Goal: Communication & Community: Share content

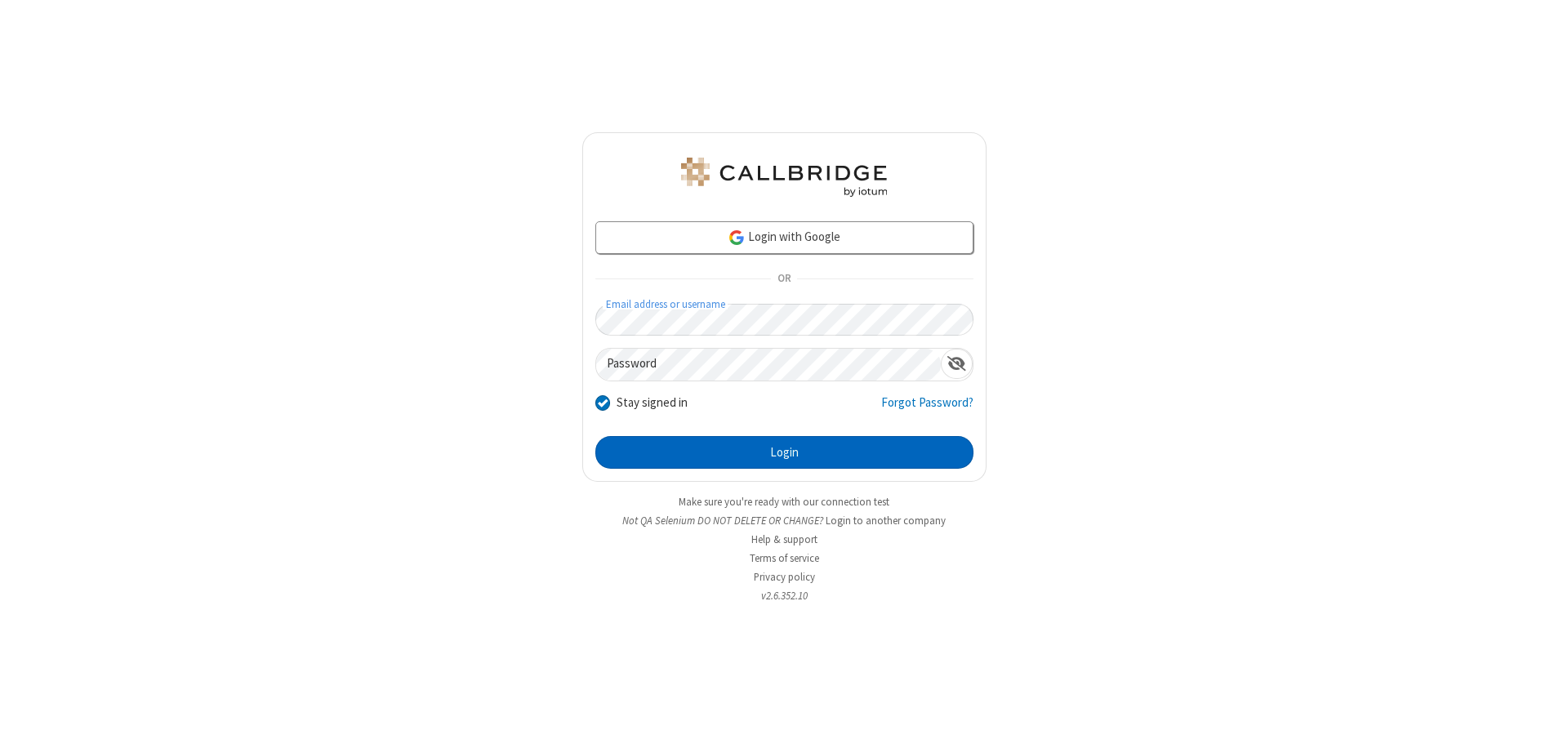
click at [784, 452] on button "Login" at bounding box center [784, 452] width 378 height 33
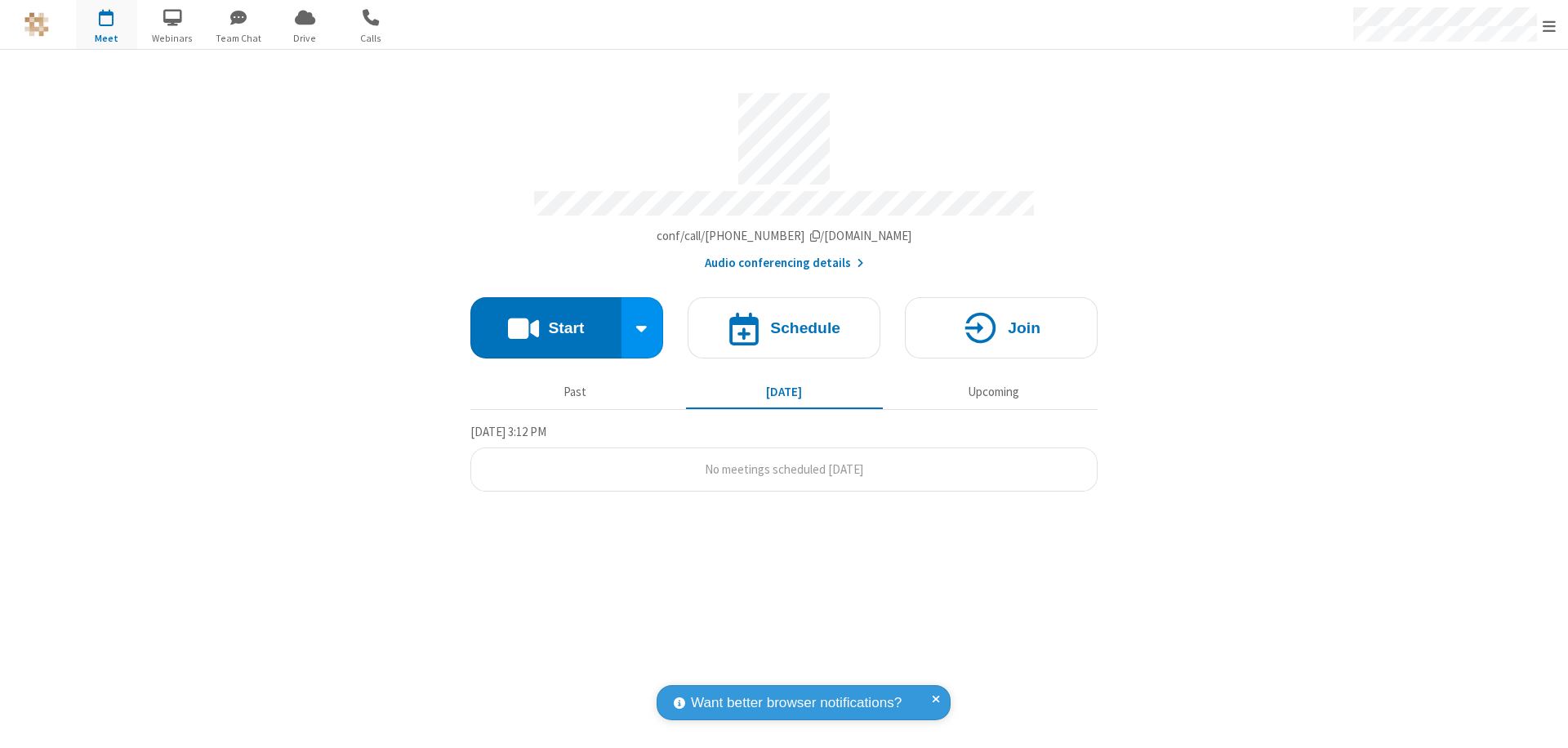
click at [546, 320] on button "Start" at bounding box center [546, 328] width 151 height 61
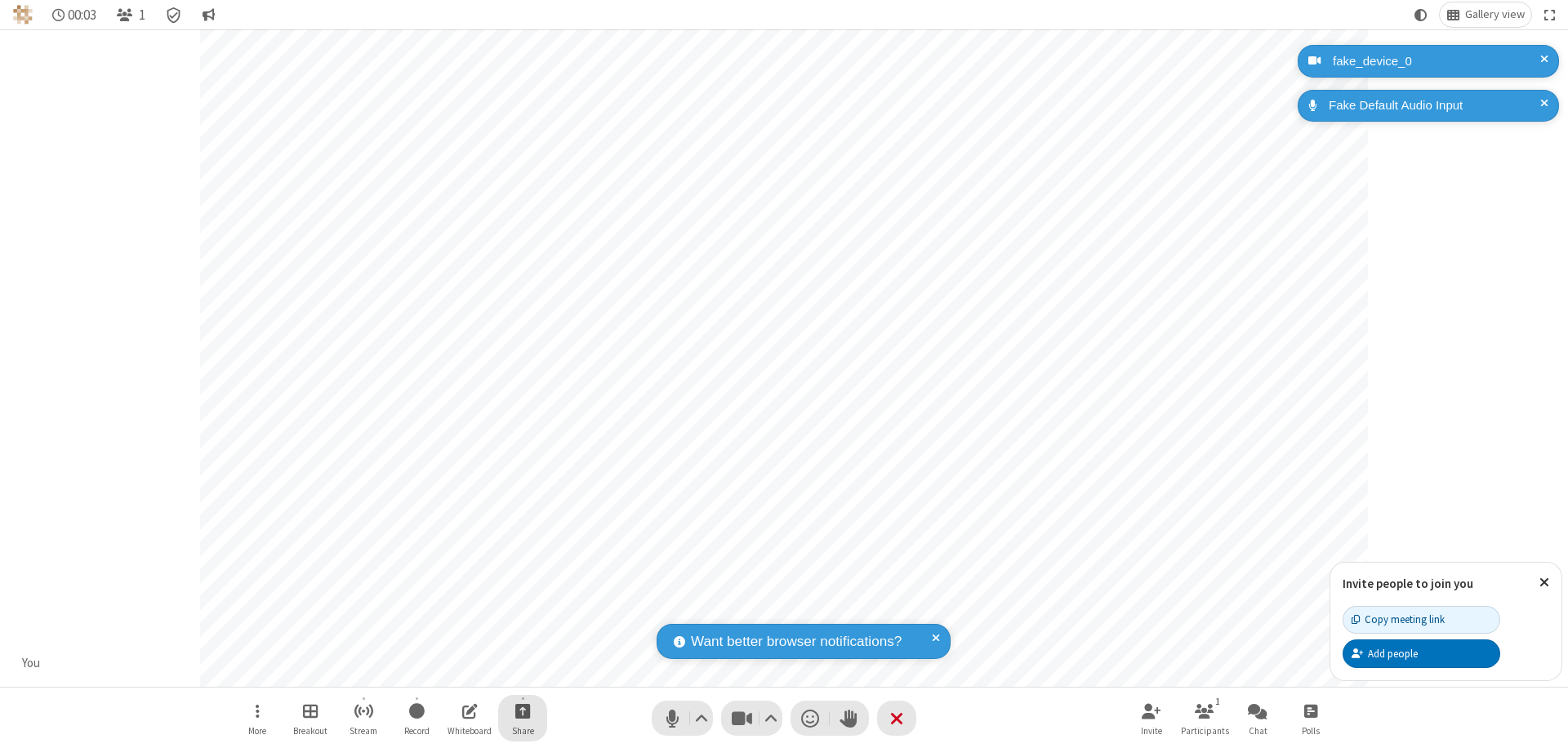
click at [523, 710] on span "Start sharing" at bounding box center [523, 711] width 16 height 20
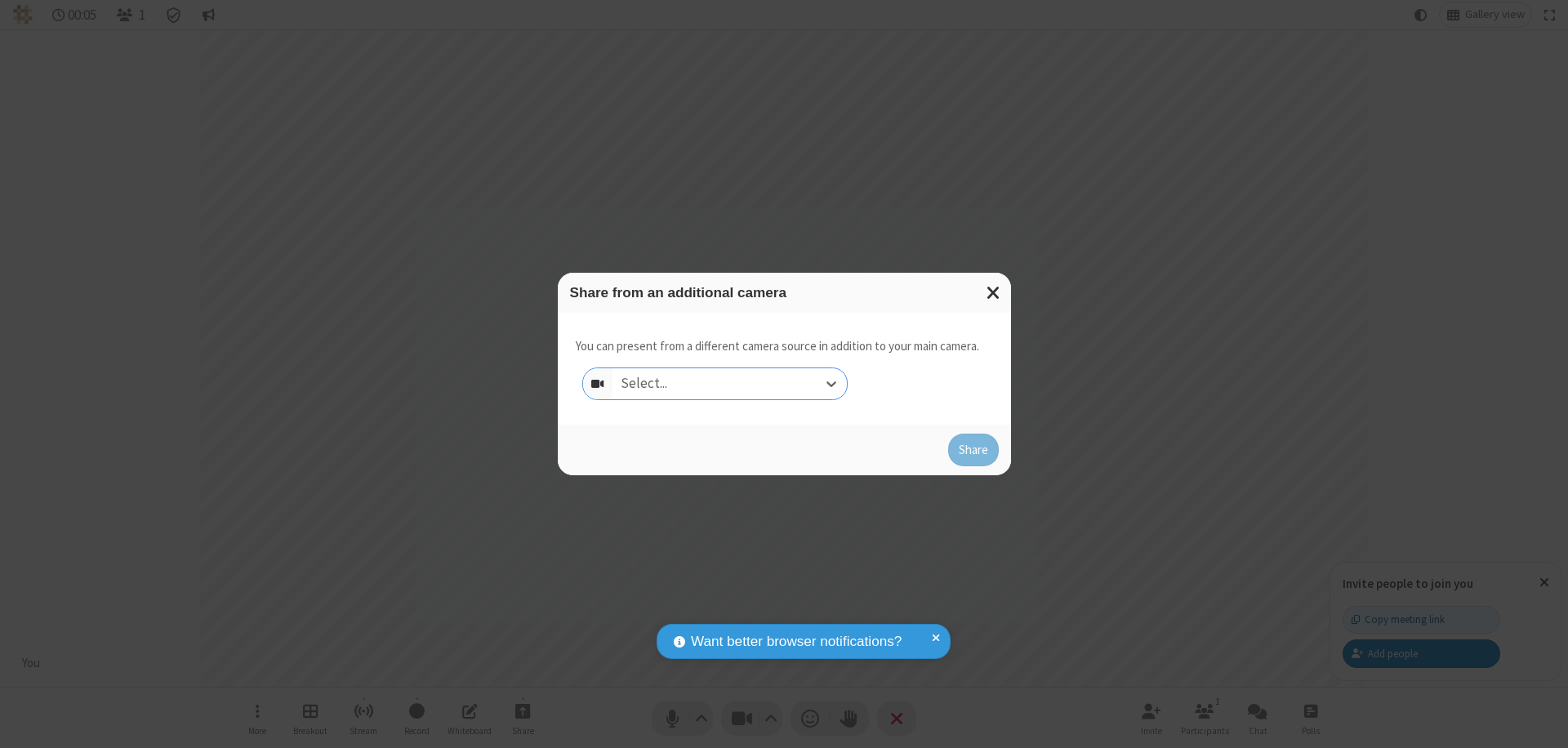
click at [729, 384] on div "Select..." at bounding box center [729, 384] width 234 height 31
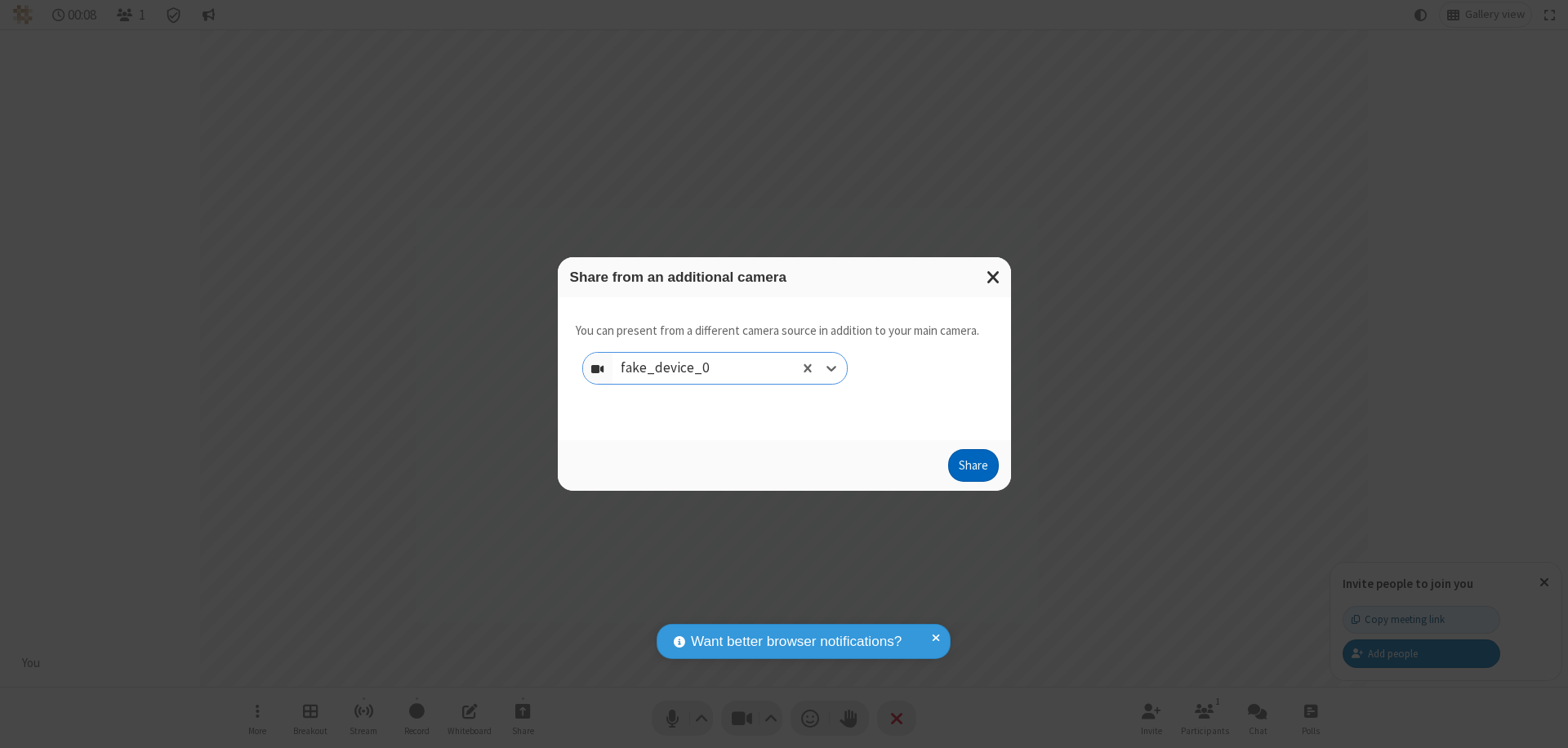
click at [973, 469] on button "Share" at bounding box center [973, 466] width 50 height 33
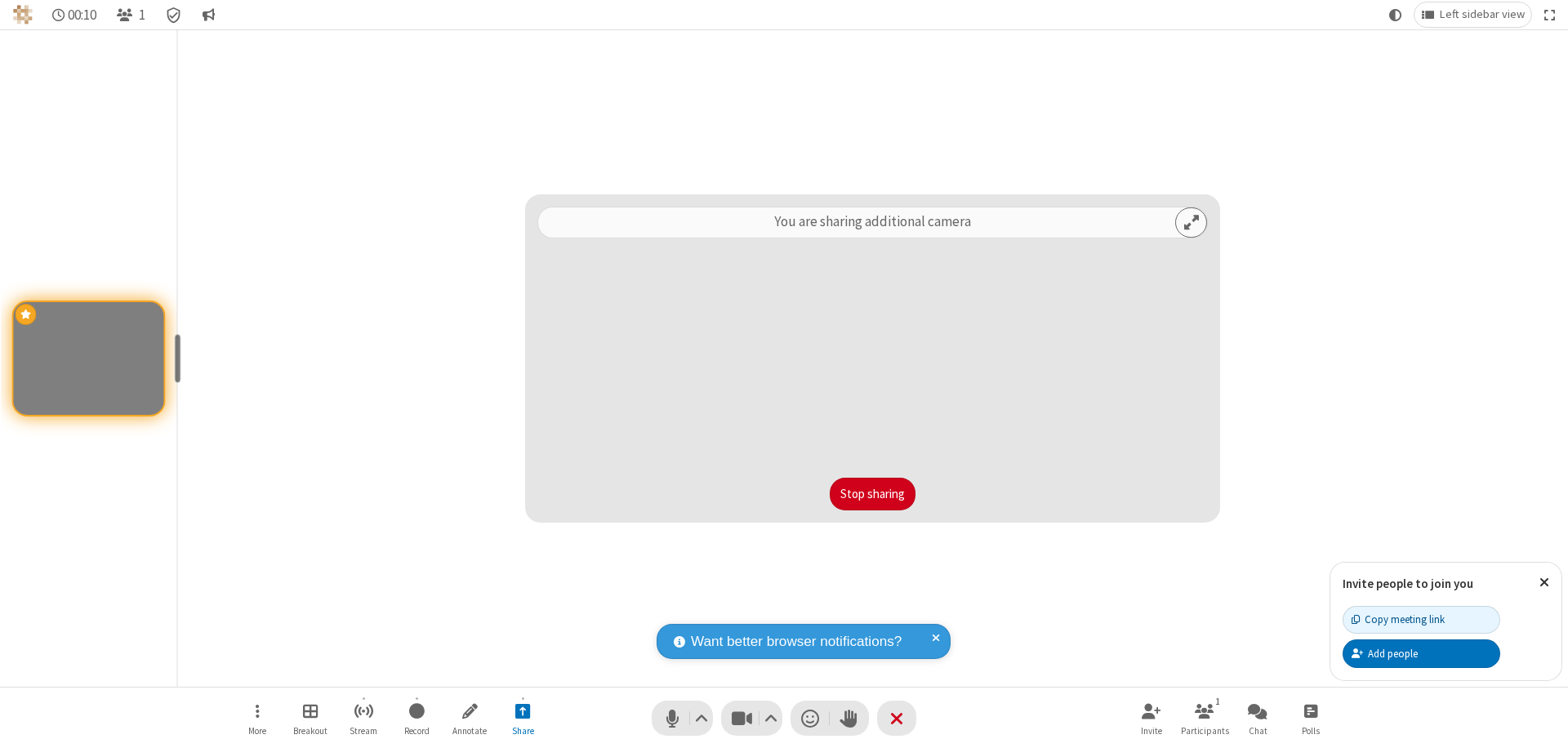
click at [873, 495] on button "Stop sharing" at bounding box center [872, 495] width 85 height 33
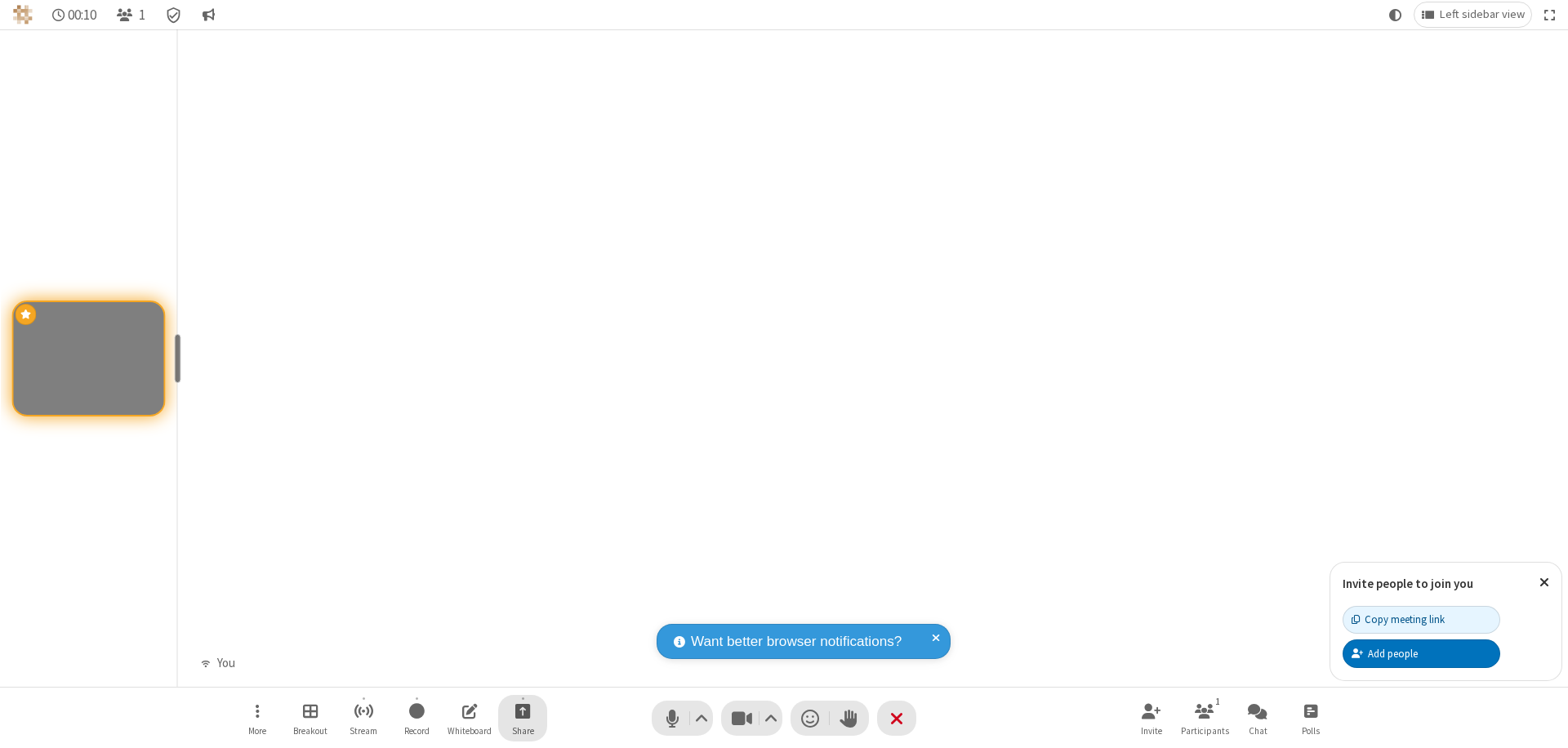
click at [523, 710] on span "Start sharing" at bounding box center [523, 711] width 16 height 20
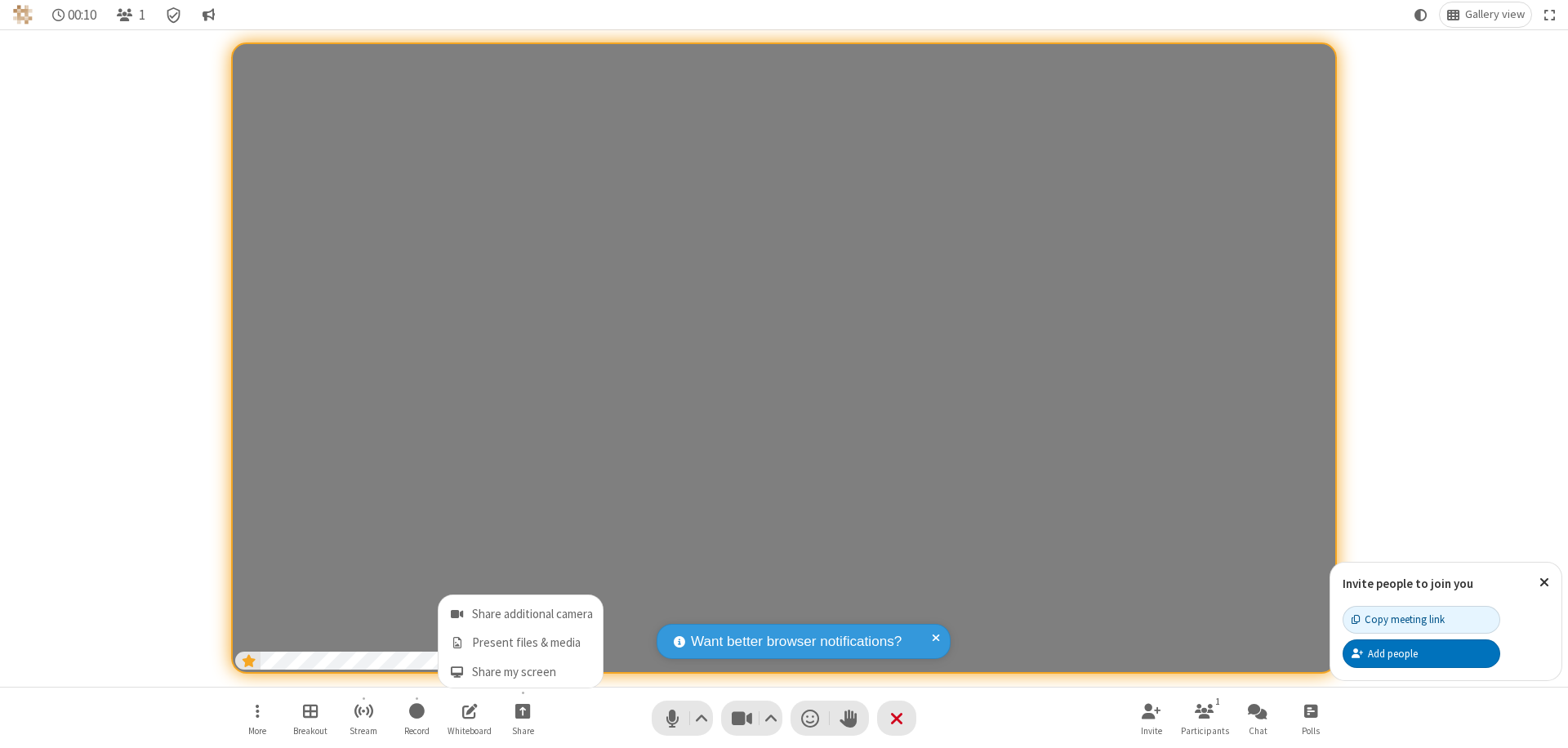
click at [522, 611] on span "Share additional camera" at bounding box center [532, 614] width 121 height 14
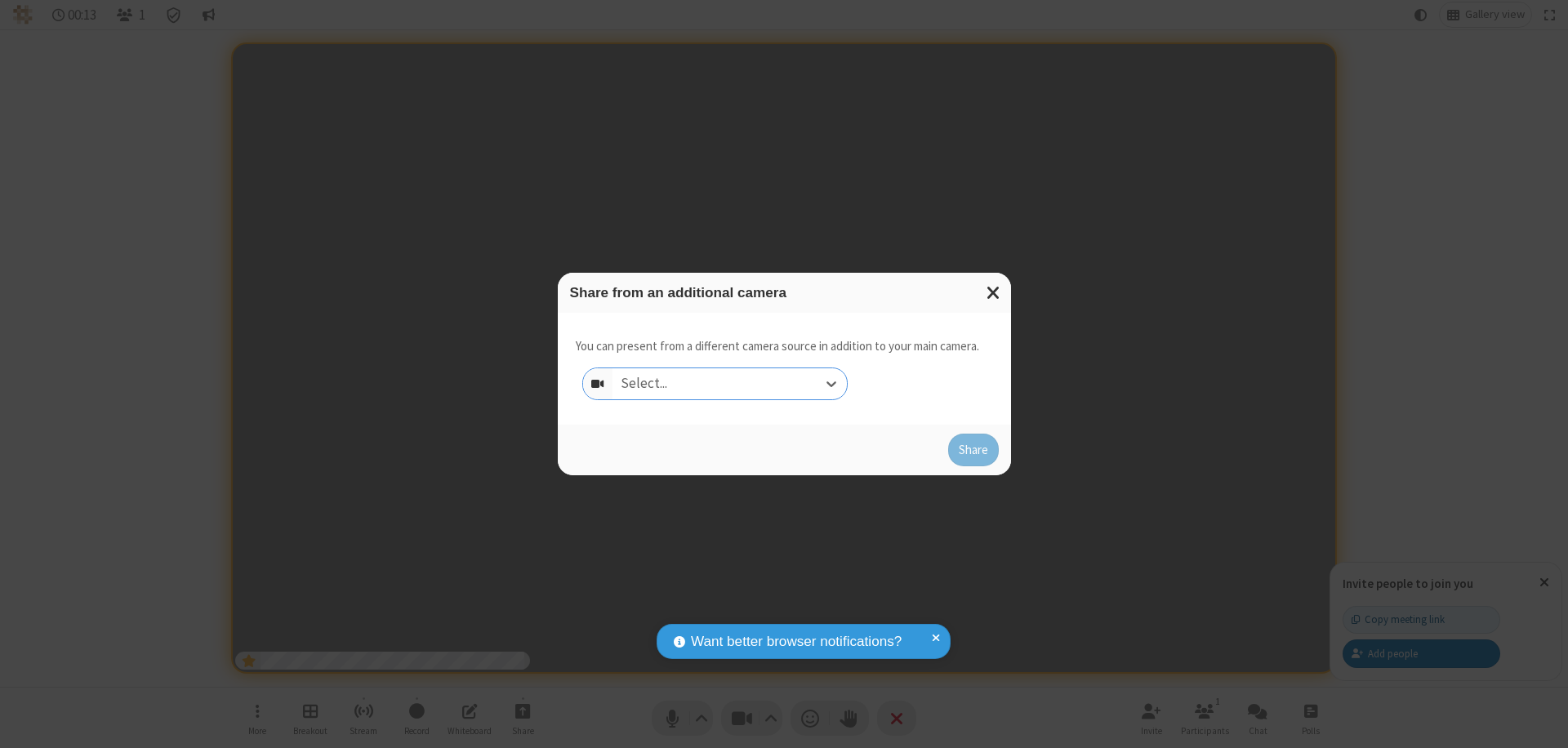
click at [729, 384] on div "Select..." at bounding box center [729, 384] width 234 height 31
